Goal: Task Accomplishment & Management: Use online tool/utility

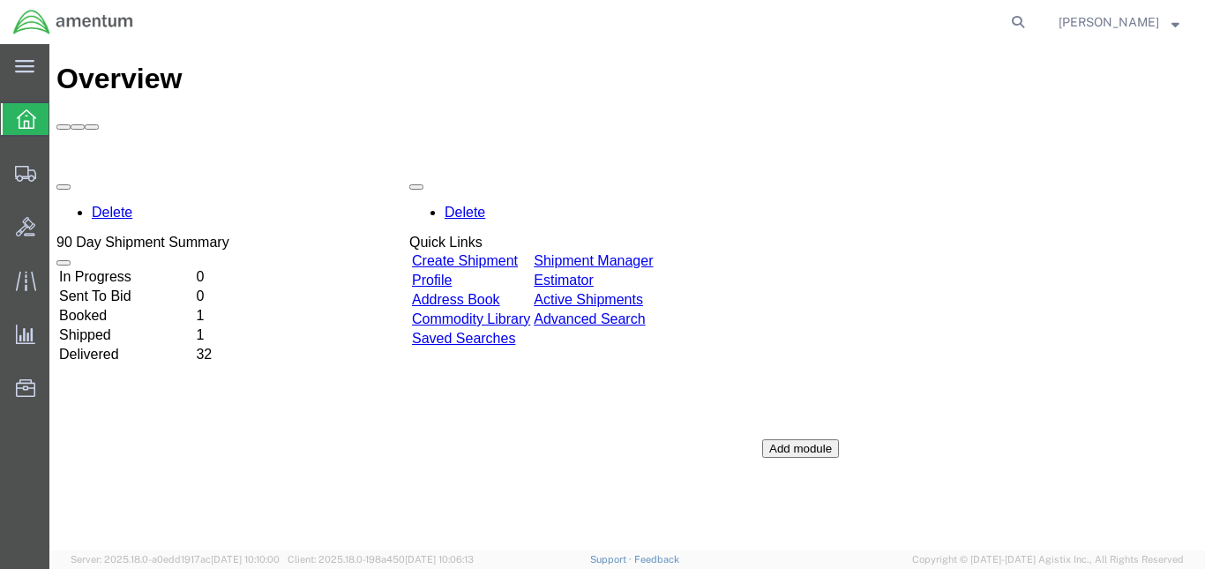
click at [107, 307] on td "Booked" at bounding box center [125, 316] width 135 height 18
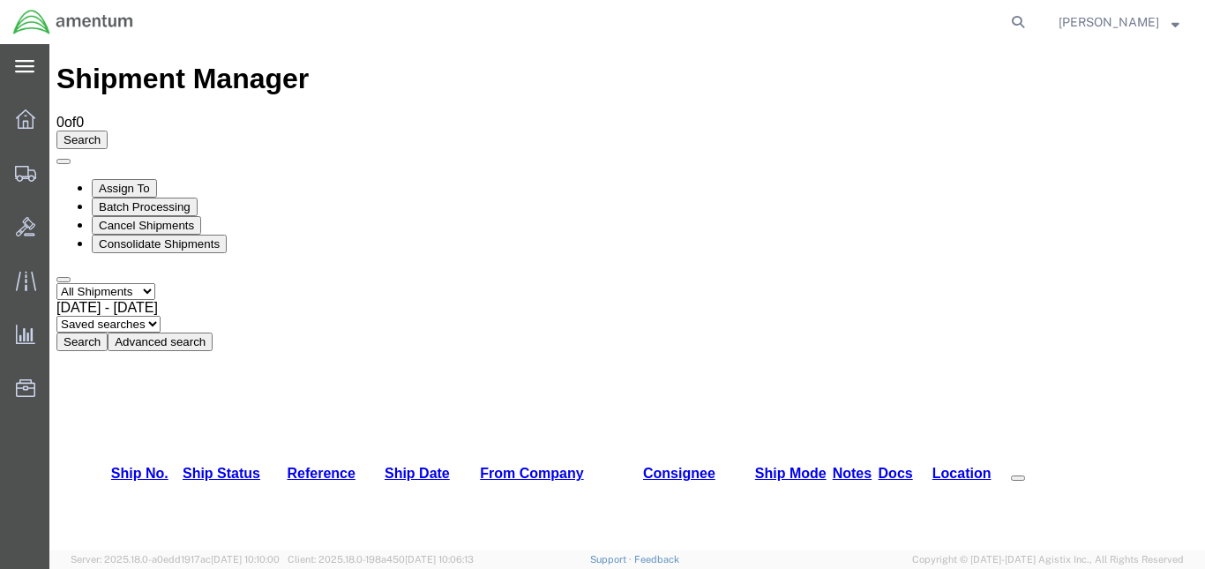
click at [32, 70] on icon at bounding box center [24, 66] width 19 height 13
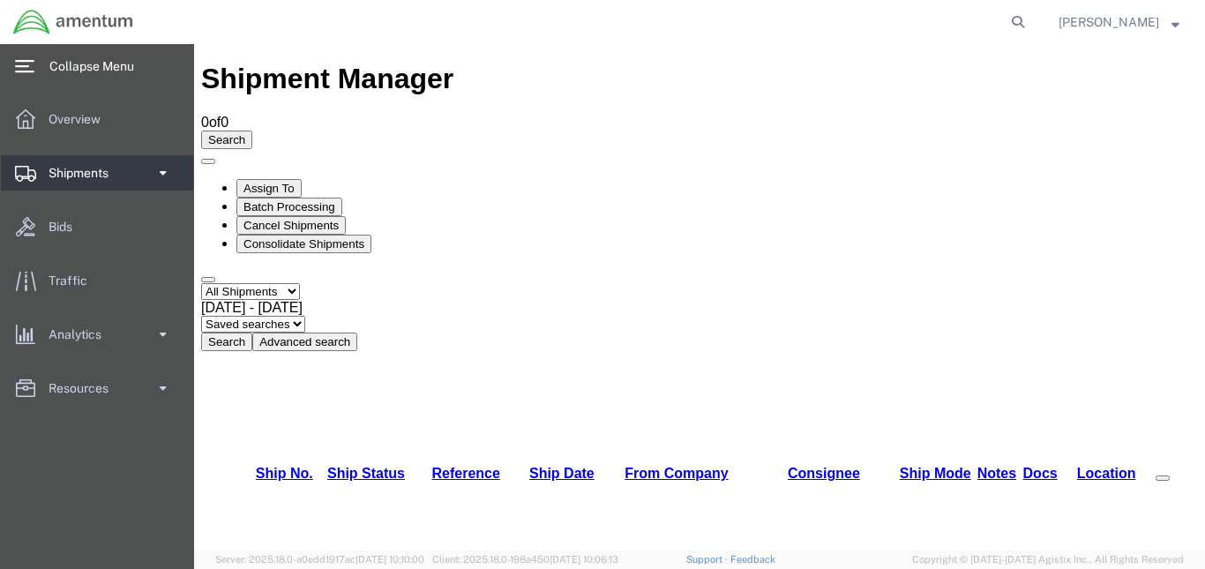
click at [71, 168] on span "Shipments" at bounding box center [85, 172] width 72 height 35
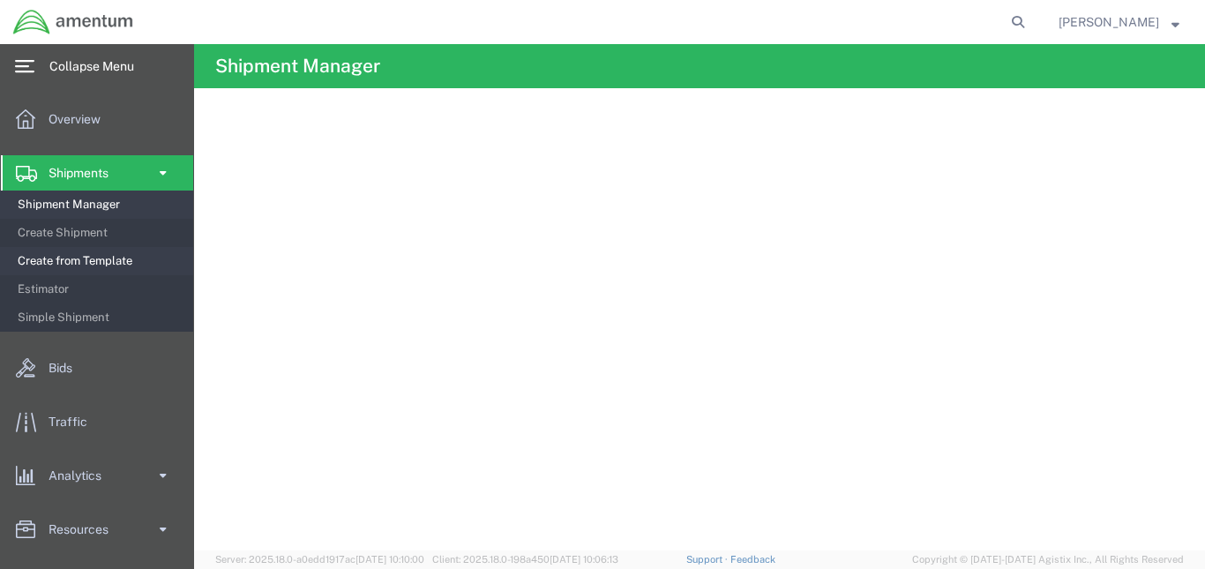
click at [72, 260] on span "Create from Template" at bounding box center [99, 260] width 163 height 35
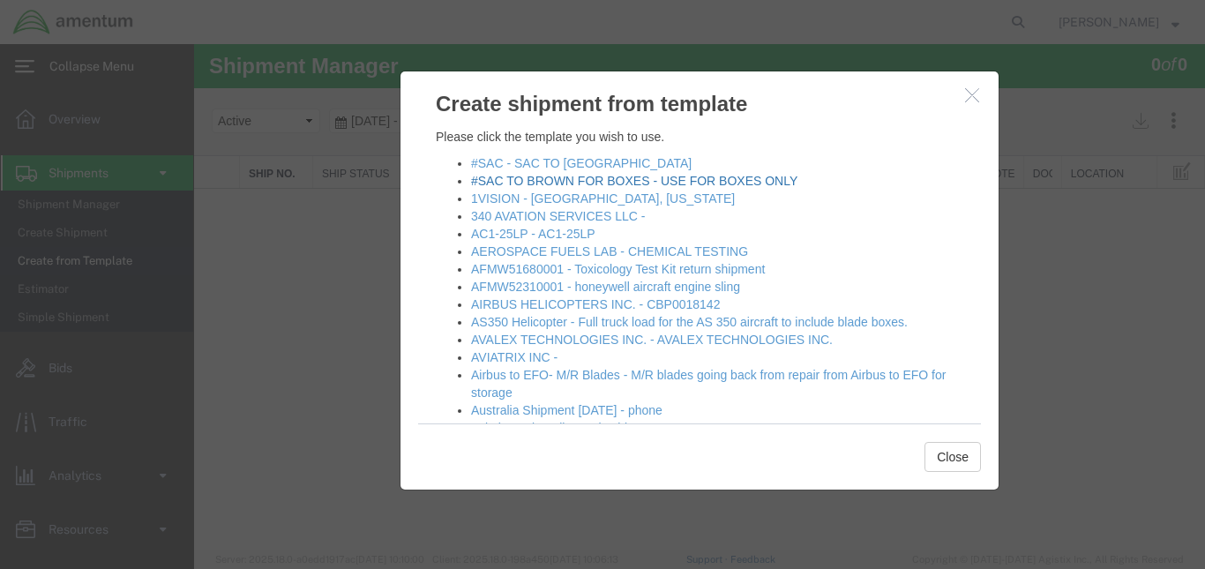
click at [557, 177] on link "#SAC TO BROWN FOR BOXES - USE FOR BOXES ONLY" at bounding box center [634, 181] width 326 height 14
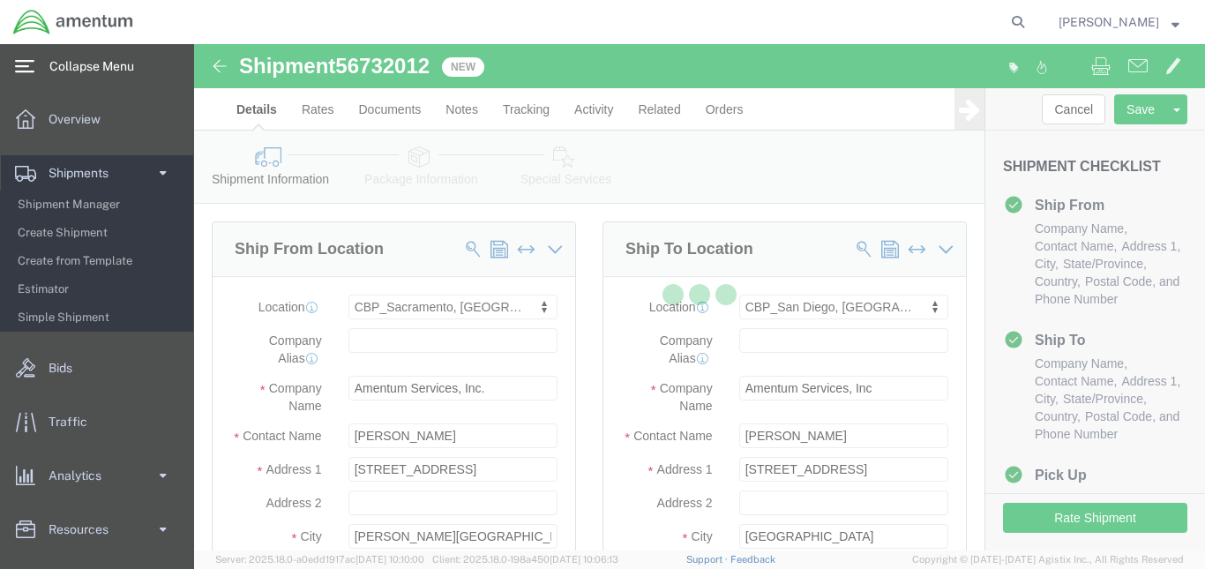
select select "49943"
select select "49947"
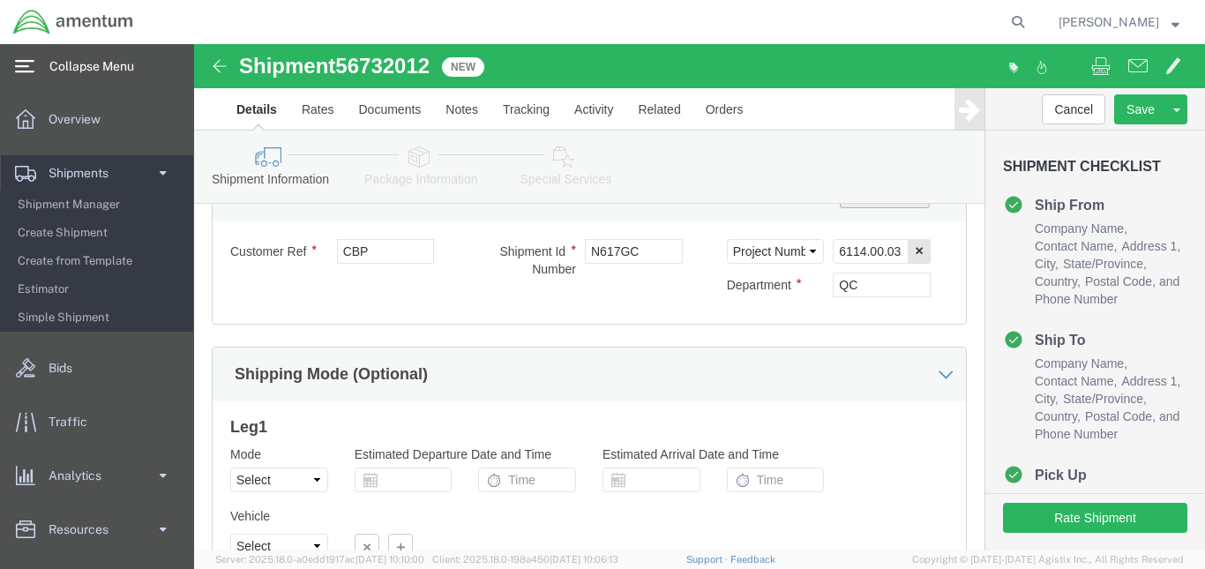
scroll to position [1217, 0]
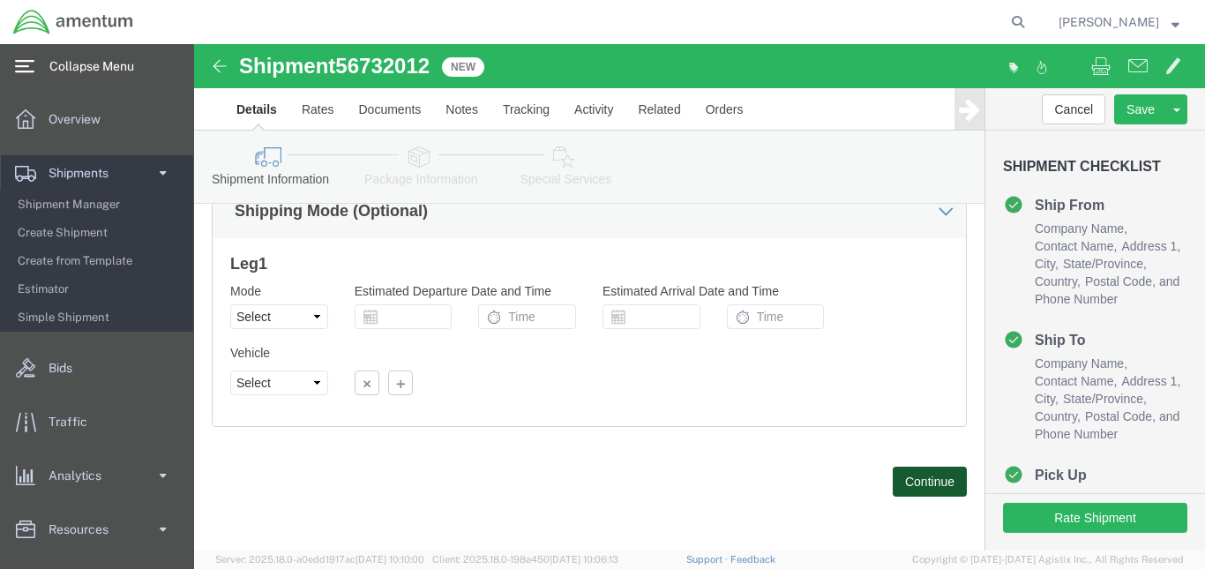
click button "Continue"
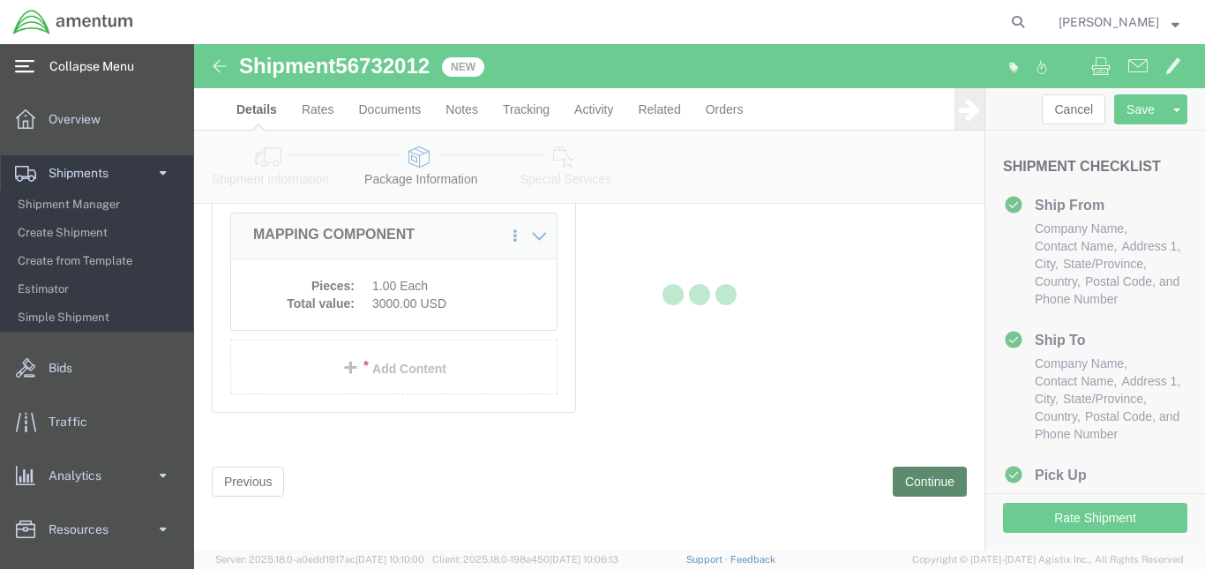
scroll to position [219, 0]
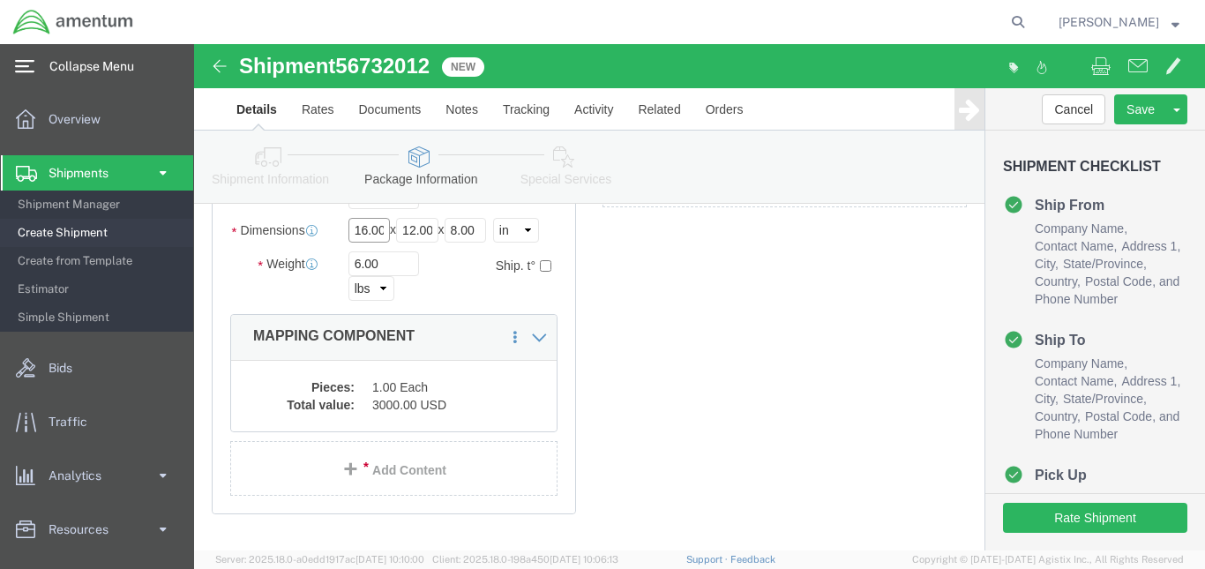
click input "16.00"
type input "12.00"
click input "12.00"
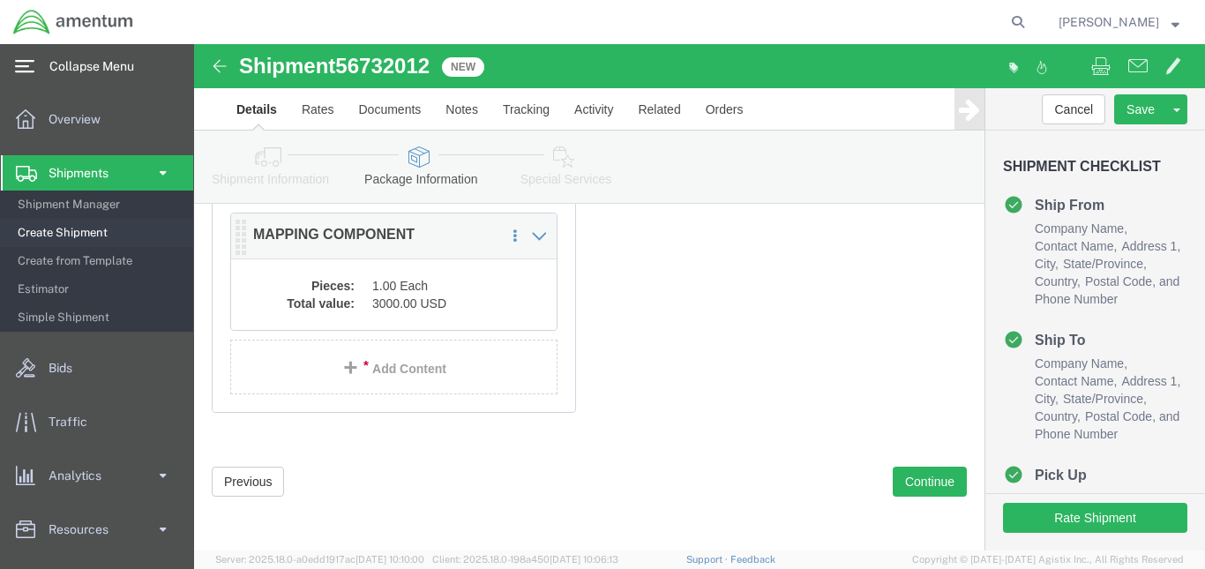
type input "10.00"
click p "MAPPING COMPONENT"
click div "Package Content # 1 1 x Your Packaging Package Type Select BCK Boxes Bale(s) Ba…"
click dd "3000.00 USD"
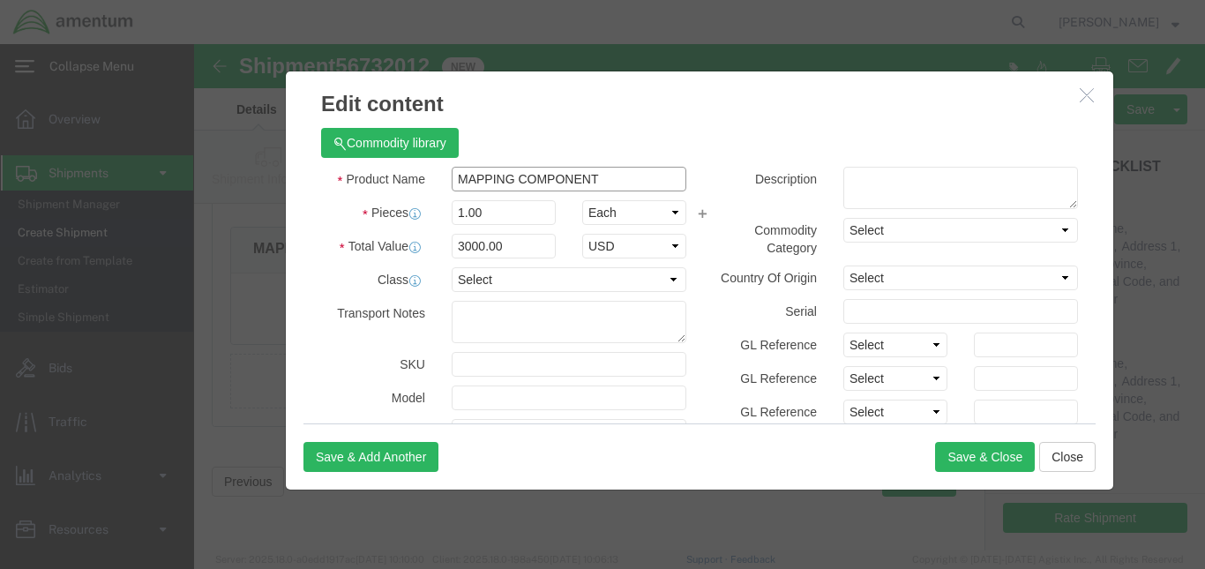
click input "MAPPING COMPONENT"
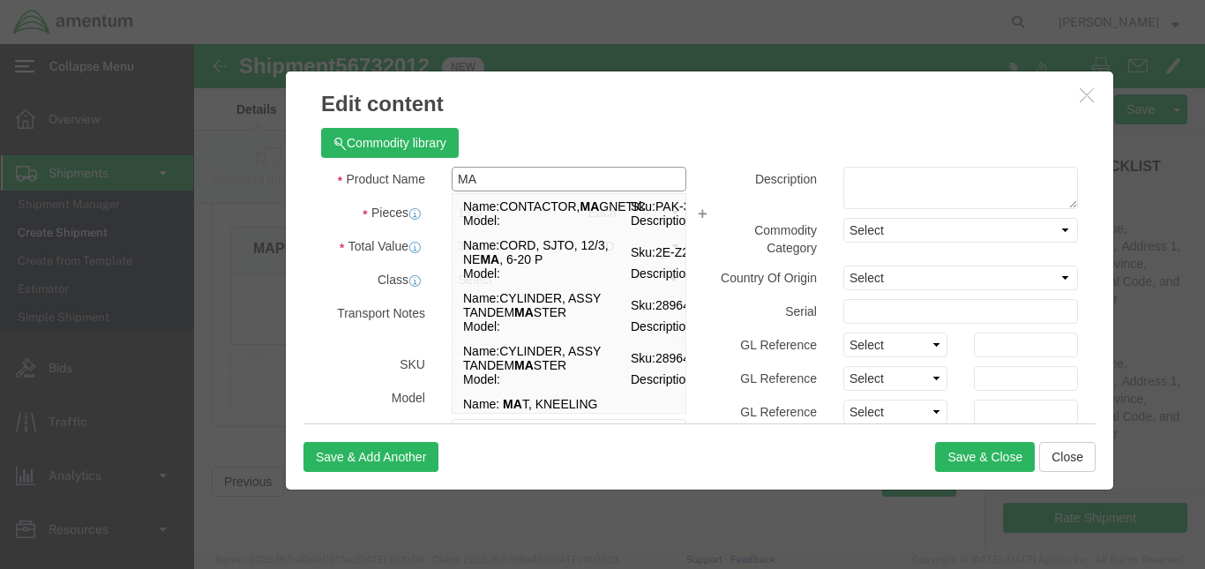
type input "MA"
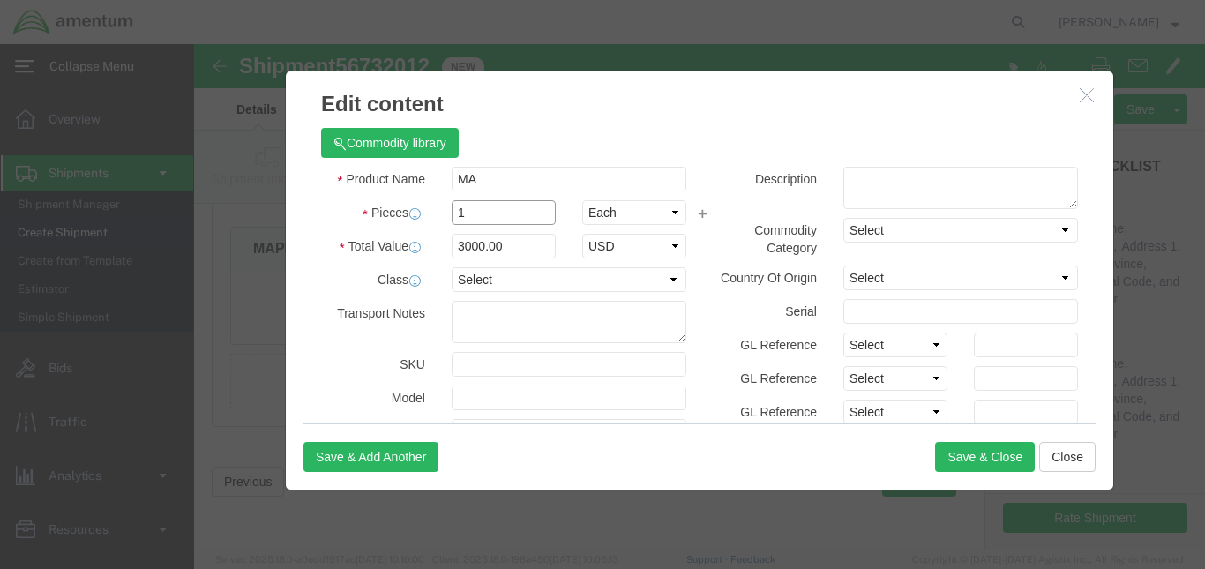
type input "1"
type input "3000"
click input "MA"
type input "MASTER COMPASS/DOCUMENTS"
click button "Save & Close"
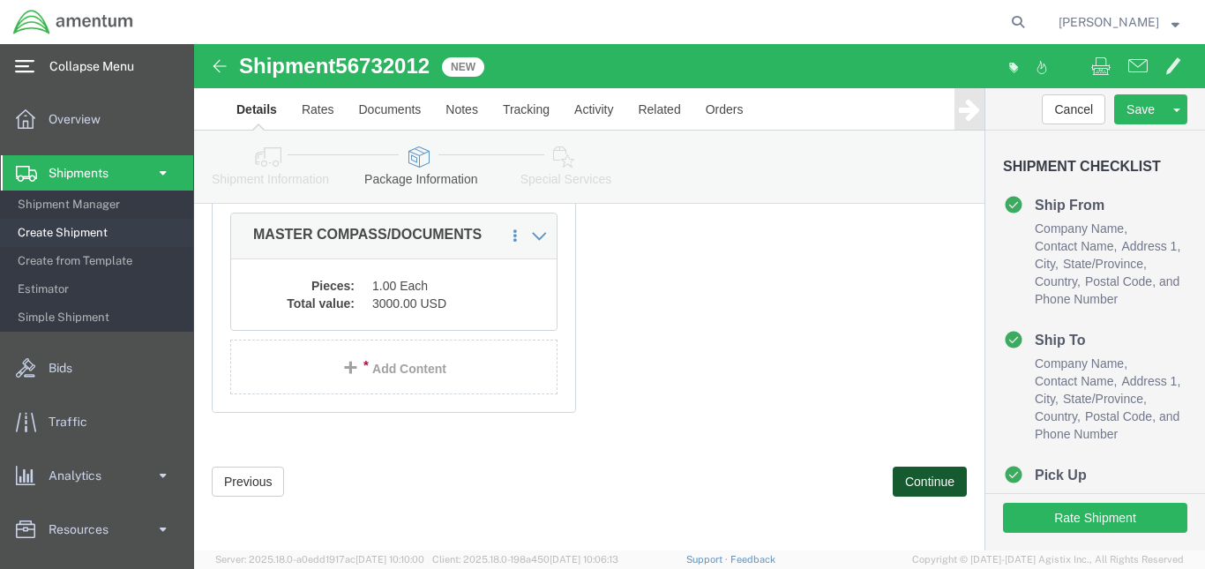
click button "Continue"
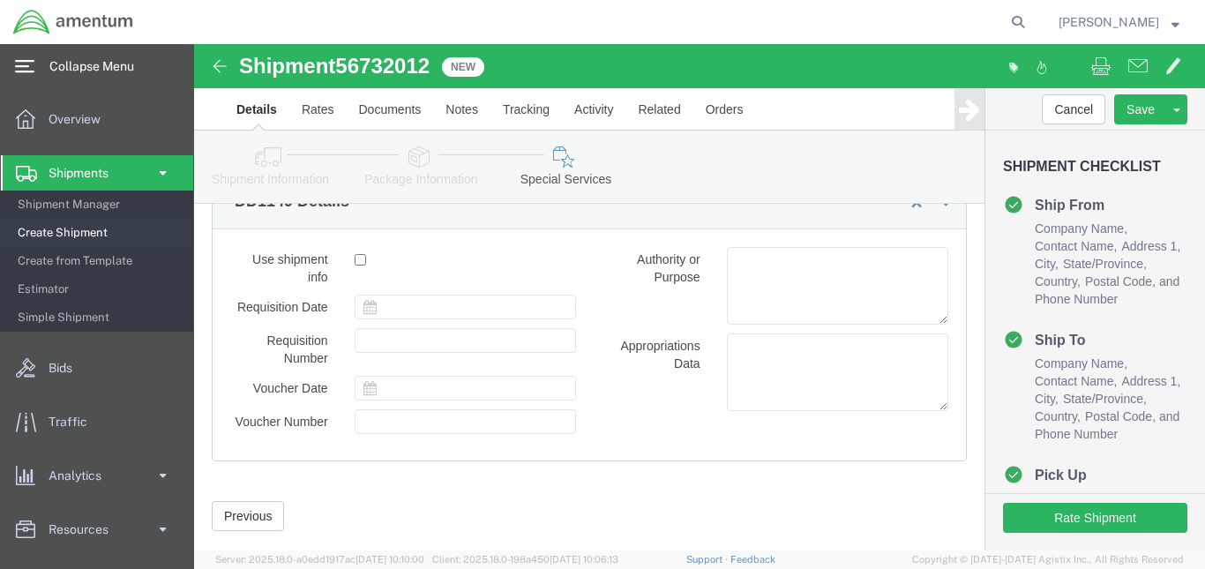
scroll to position [2169, 0]
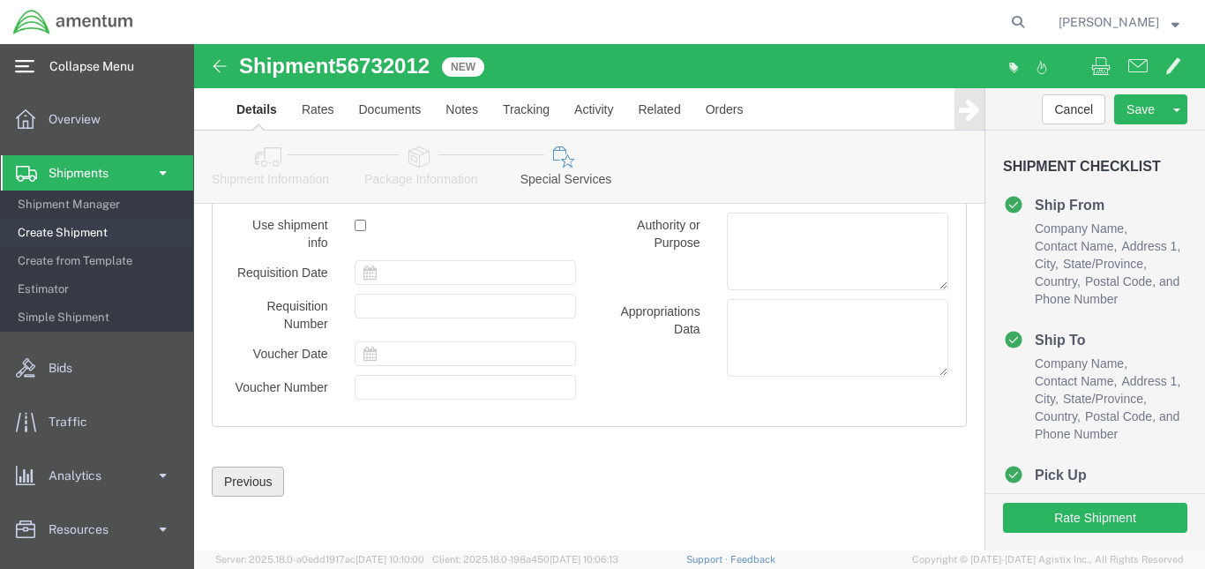
click button "Previous"
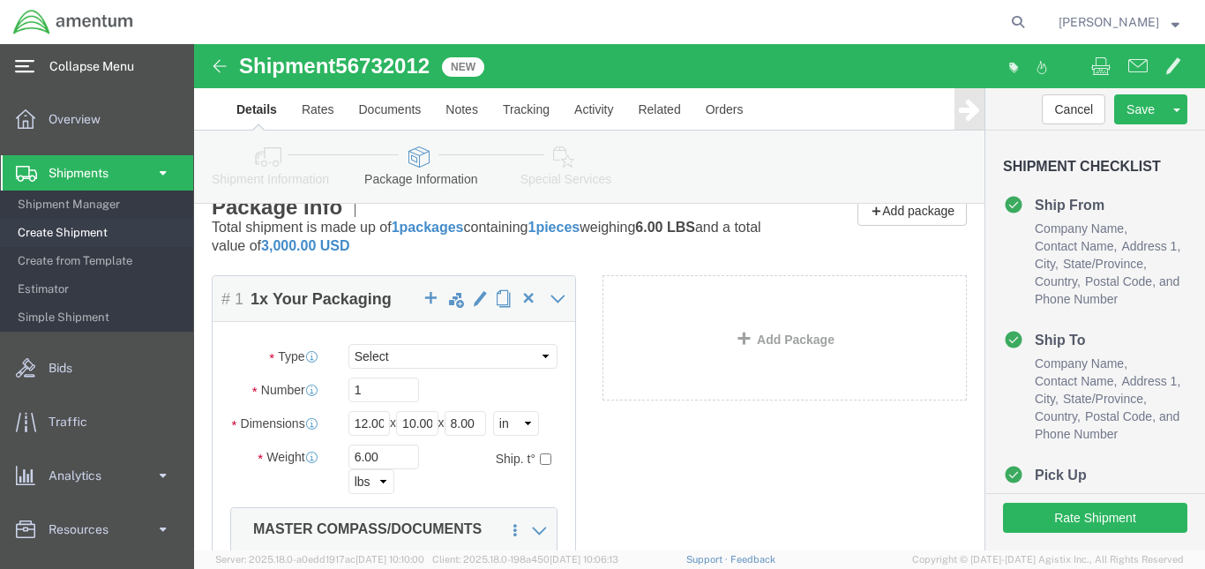
scroll to position [0, 0]
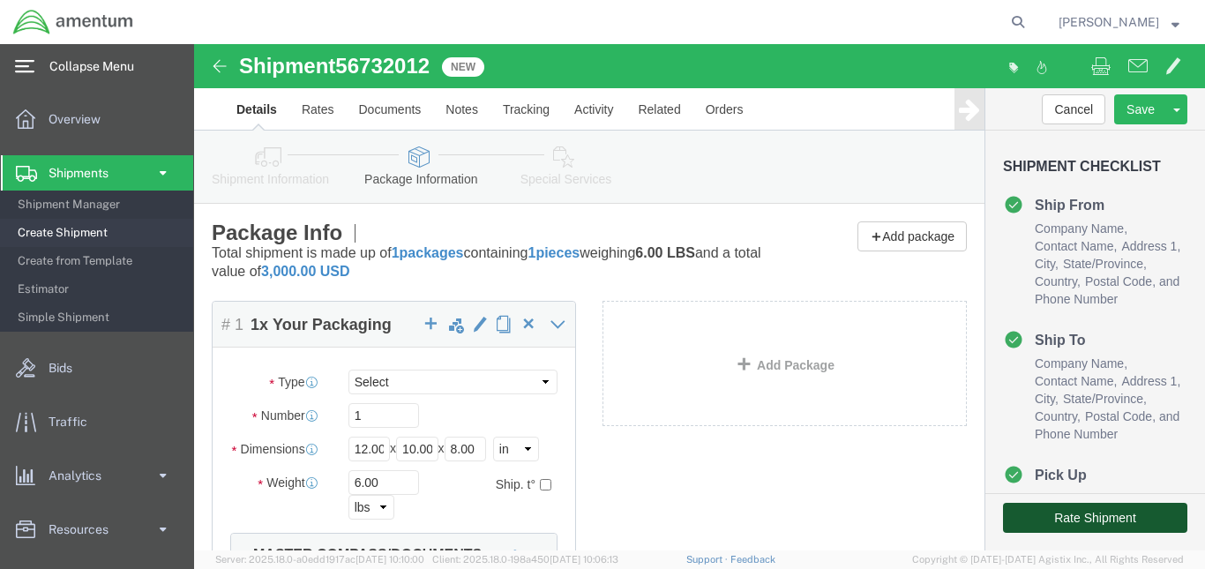
click button "Rate Shipment"
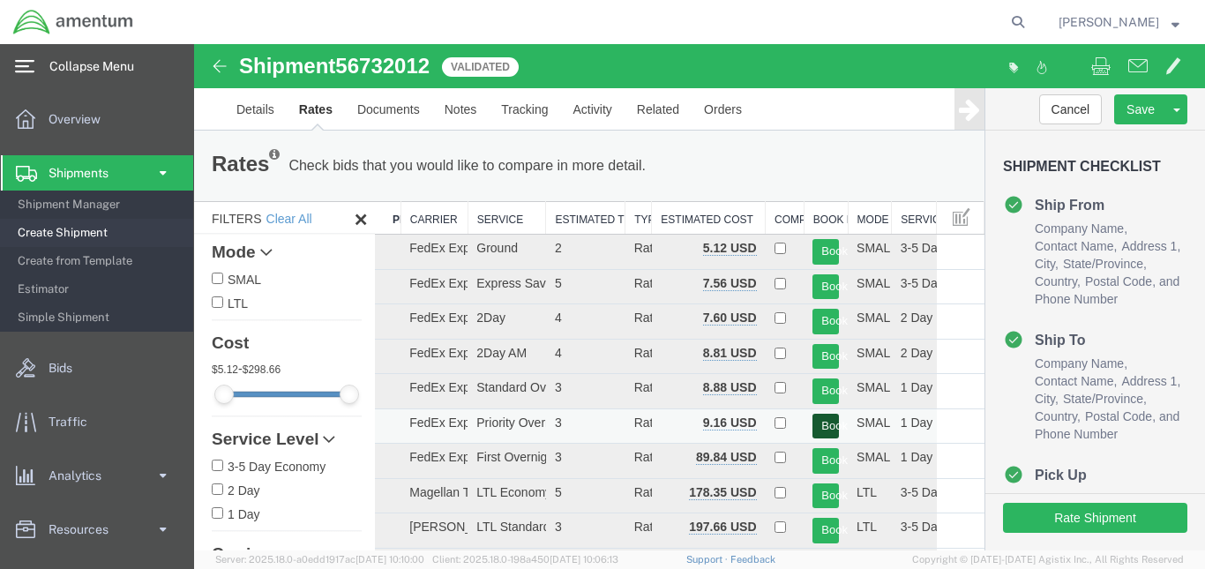
click at [818, 430] on button "Book" at bounding box center [825, 427] width 26 height 26
